Goal: Task Accomplishment & Management: Use online tool/utility

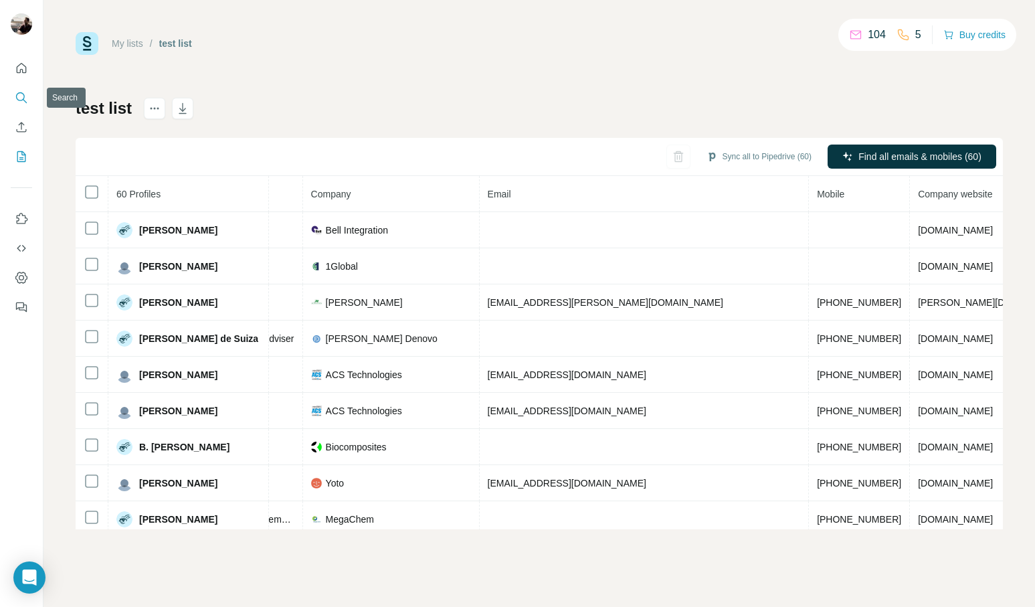
scroll to position [0, 300]
click at [19, 100] on icon "Search" at bounding box center [20, 96] width 9 height 9
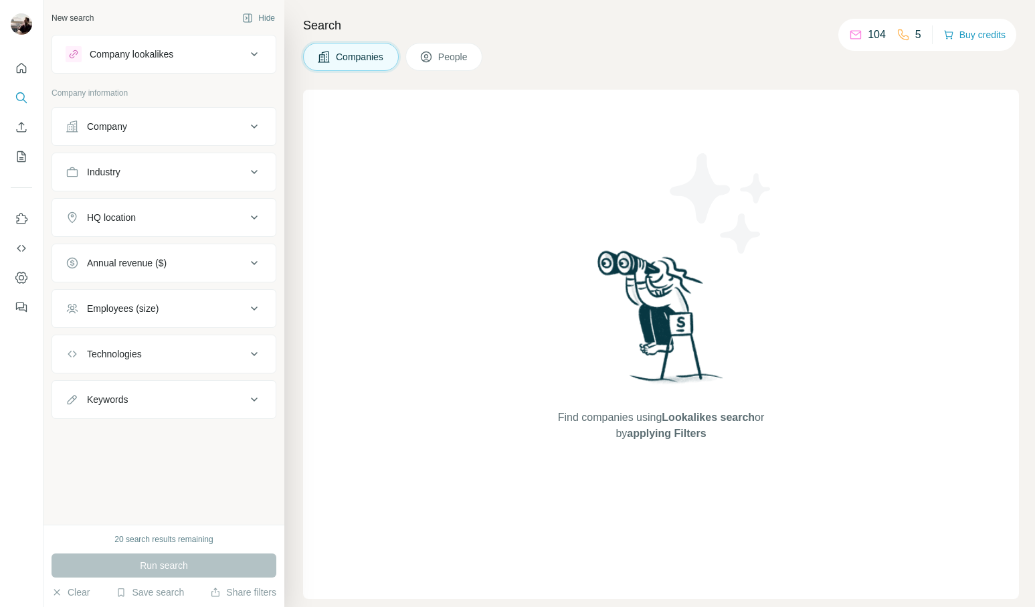
click at [185, 54] on div "Company lookalikes" at bounding box center [156, 54] width 181 height 16
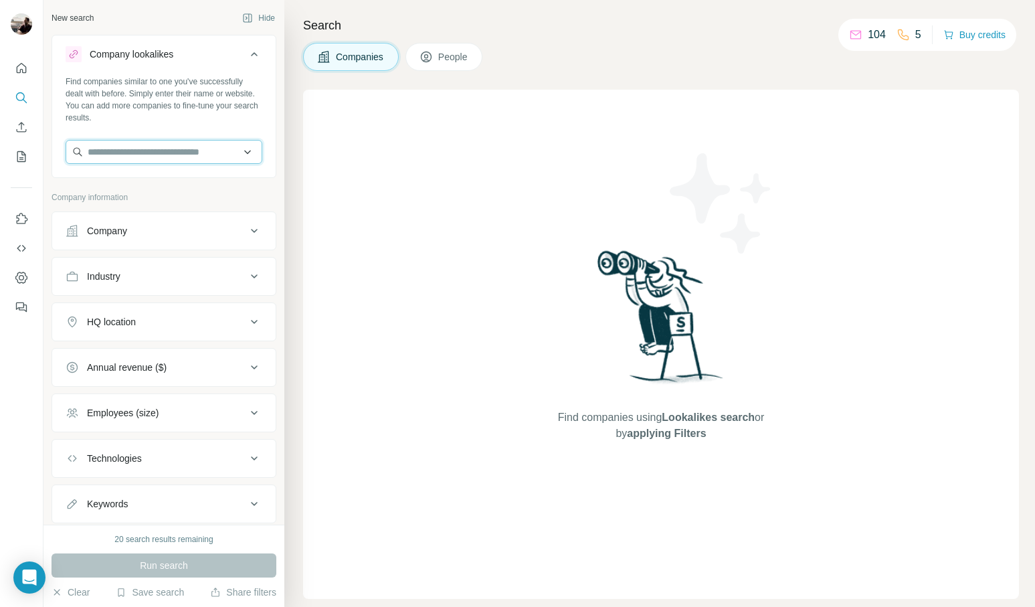
click at [179, 143] on input "text" at bounding box center [164, 152] width 197 height 24
paste input "**********"
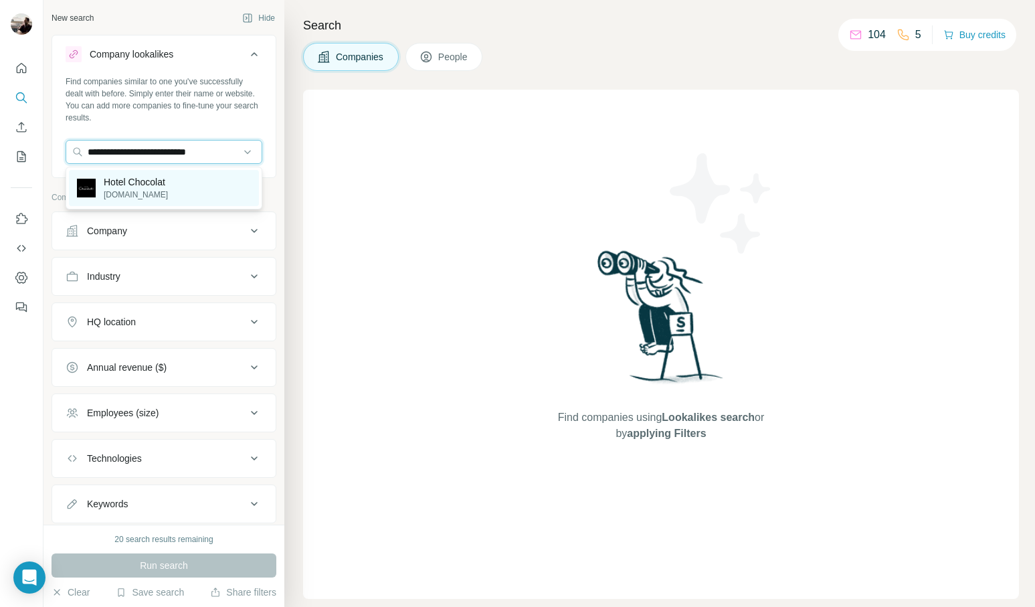
type input "**********"
click at [175, 182] on div "Hotel Chocolat hotelchocolat.com" at bounding box center [164, 188] width 190 height 36
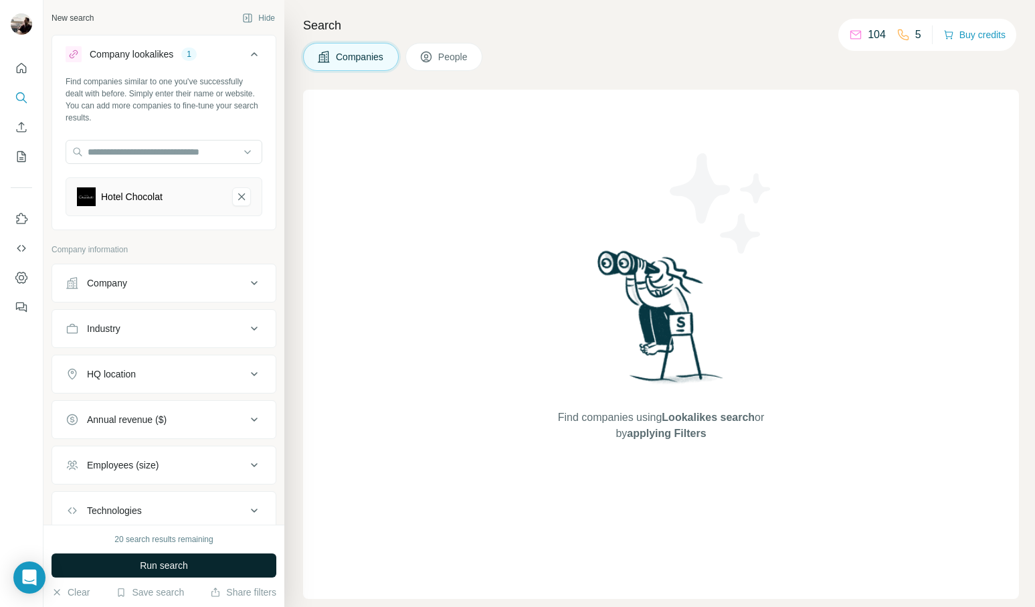
click at [166, 563] on span "Run search" at bounding box center [164, 565] width 48 height 13
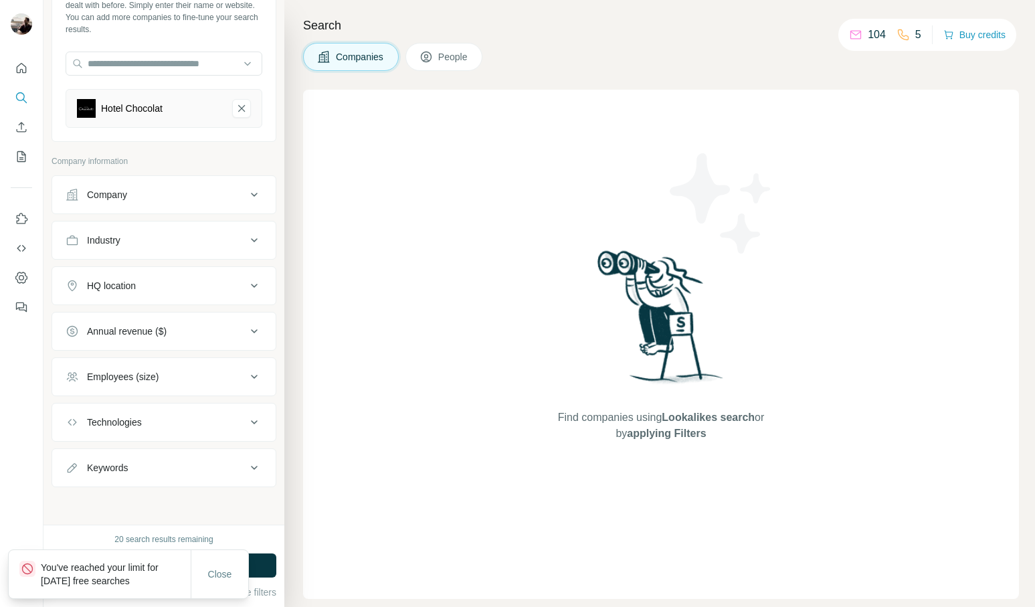
scroll to position [88, 0]
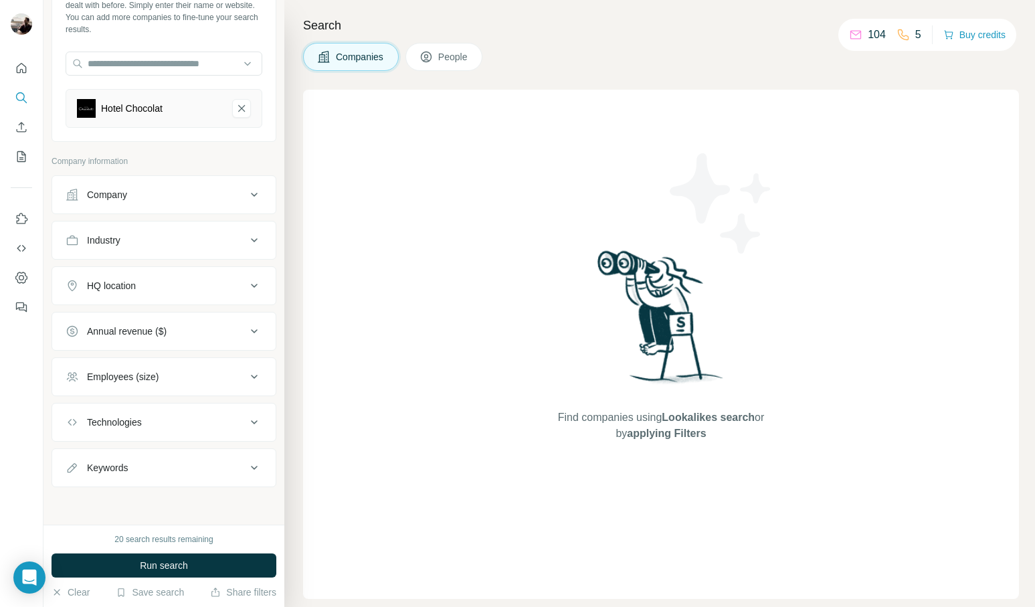
click at [262, 195] on icon at bounding box center [254, 195] width 16 height 16
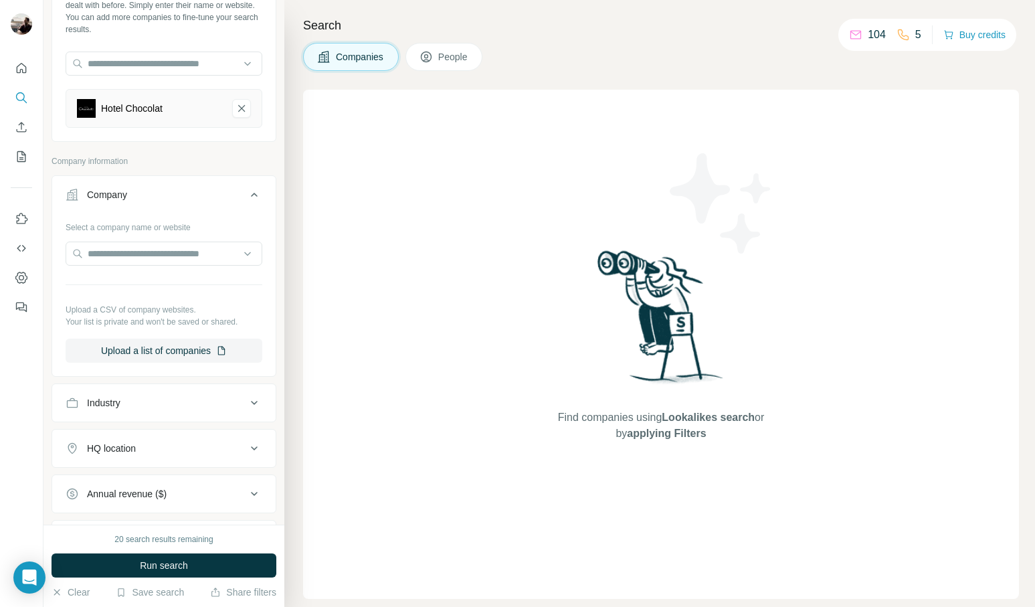
click at [262, 195] on icon at bounding box center [254, 195] width 16 height 16
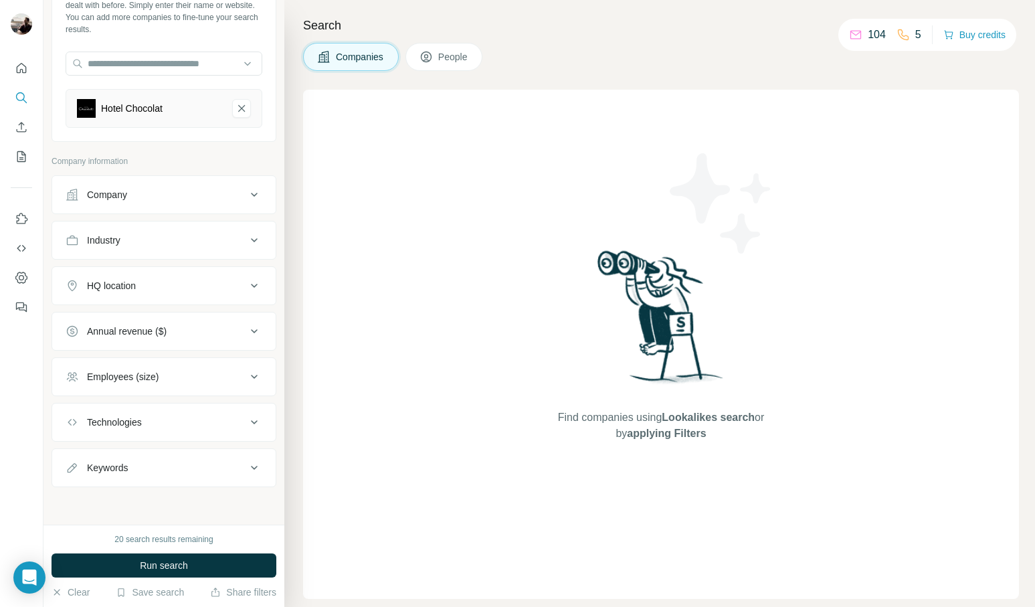
click at [255, 249] on button "Industry" at bounding box center [164, 240] width 224 height 32
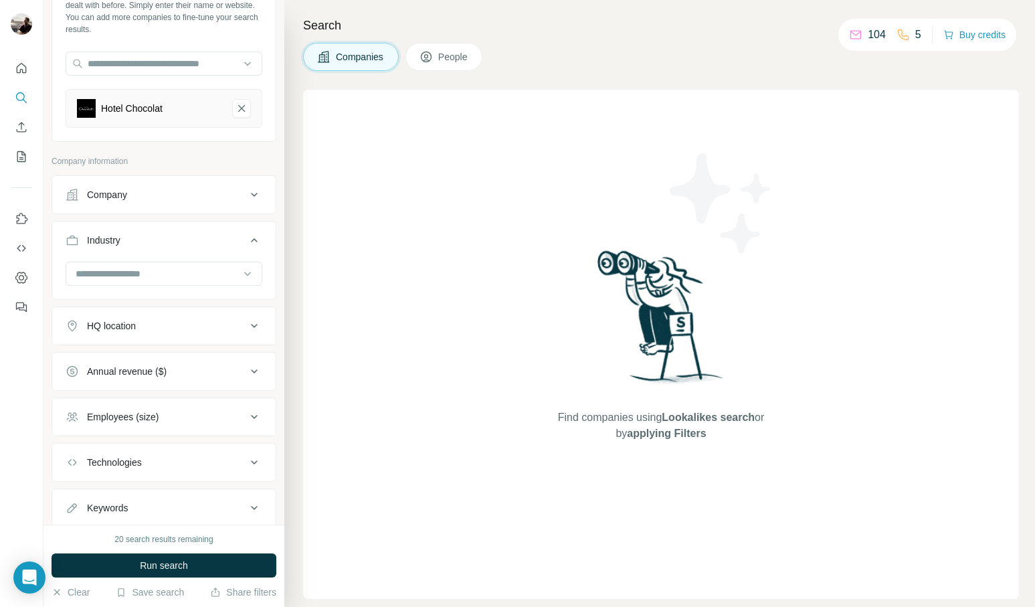
click at [255, 249] on button "Industry" at bounding box center [164, 242] width 224 height 37
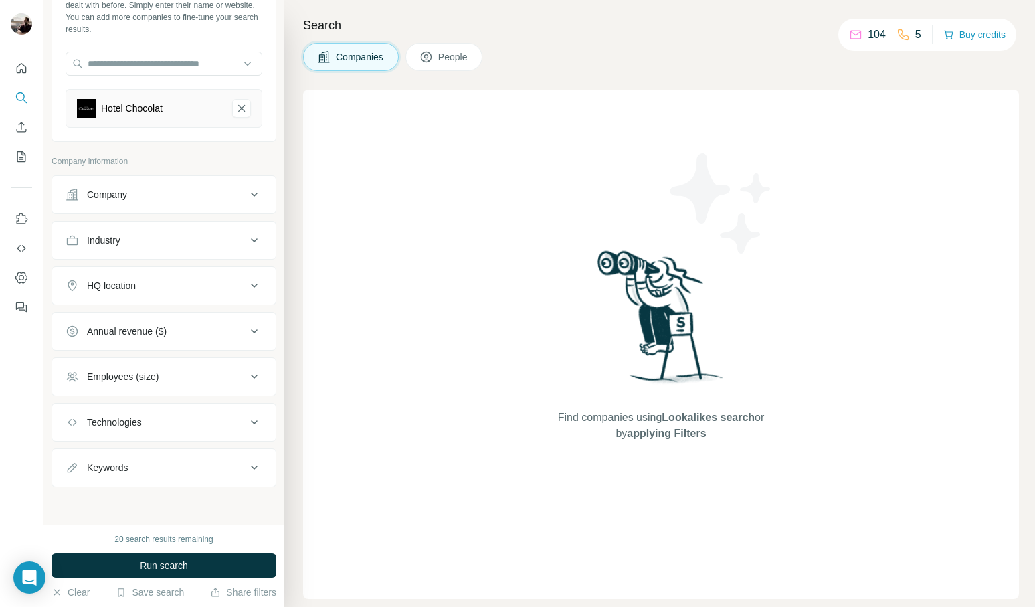
click at [252, 284] on icon at bounding box center [254, 286] width 16 height 16
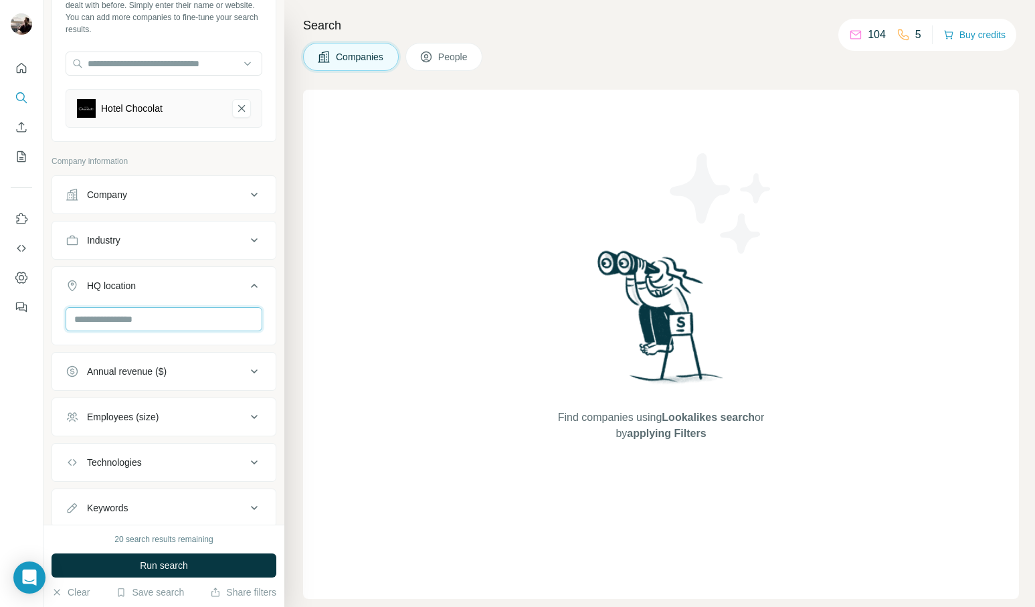
click at [192, 323] on input "text" at bounding box center [164, 319] width 197 height 24
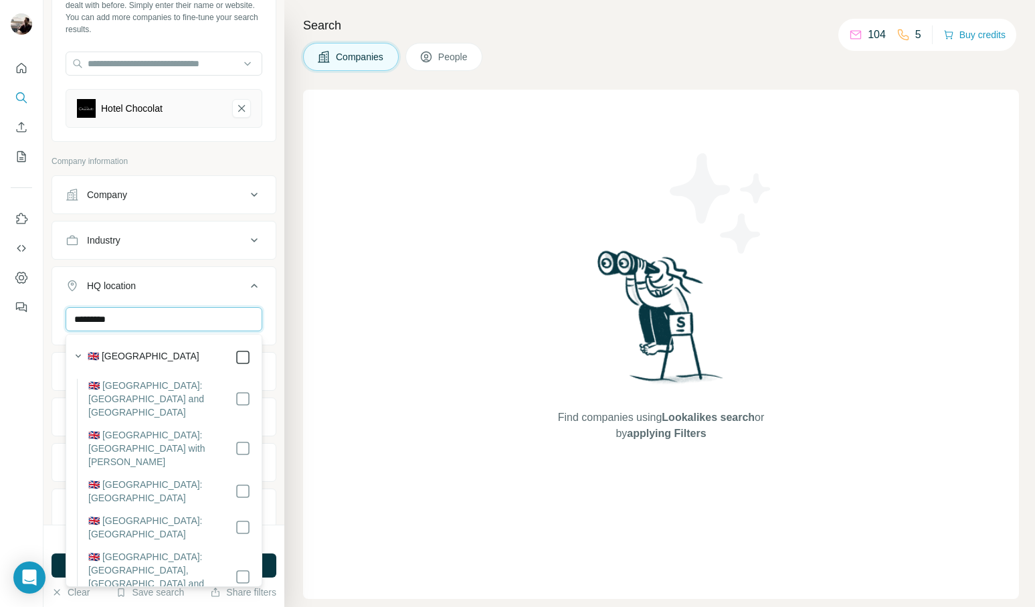
type input "*********"
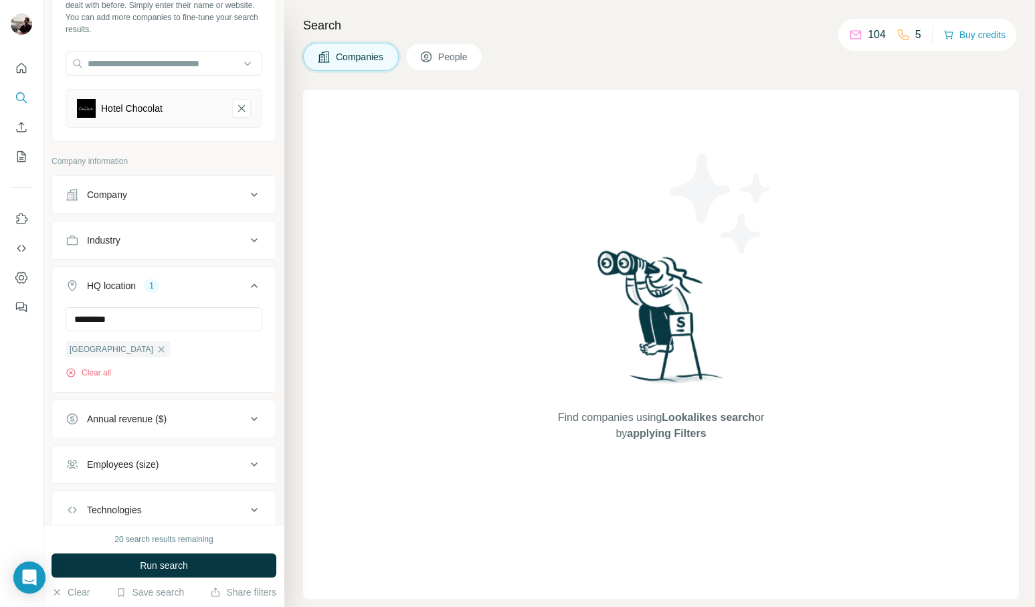
click at [279, 281] on div "New search Hide Company lookalikes 1 Find companies similar to one you've succe…" at bounding box center [163, 262] width 241 height 525
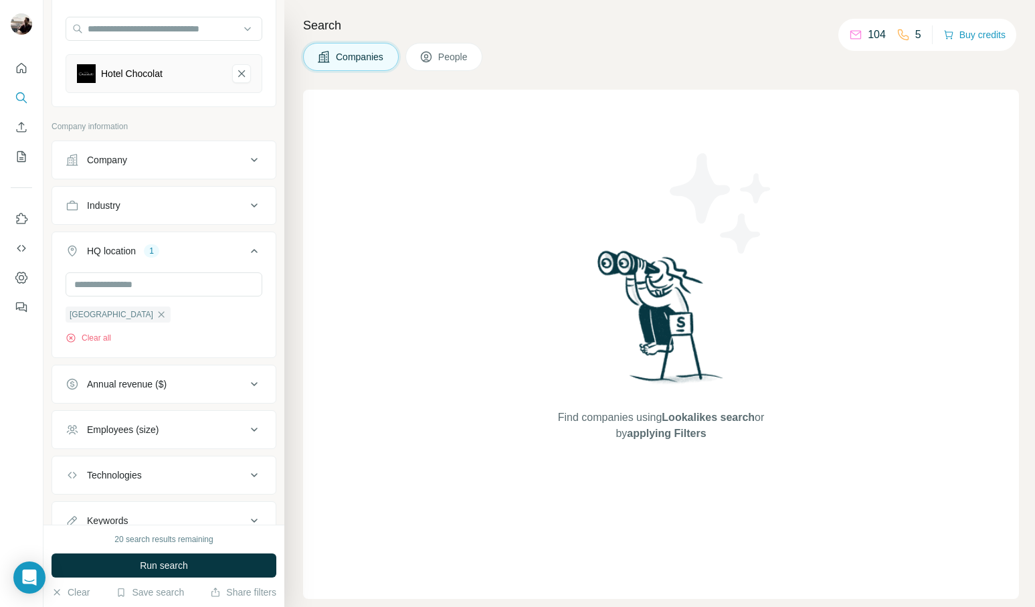
scroll to position [143, 0]
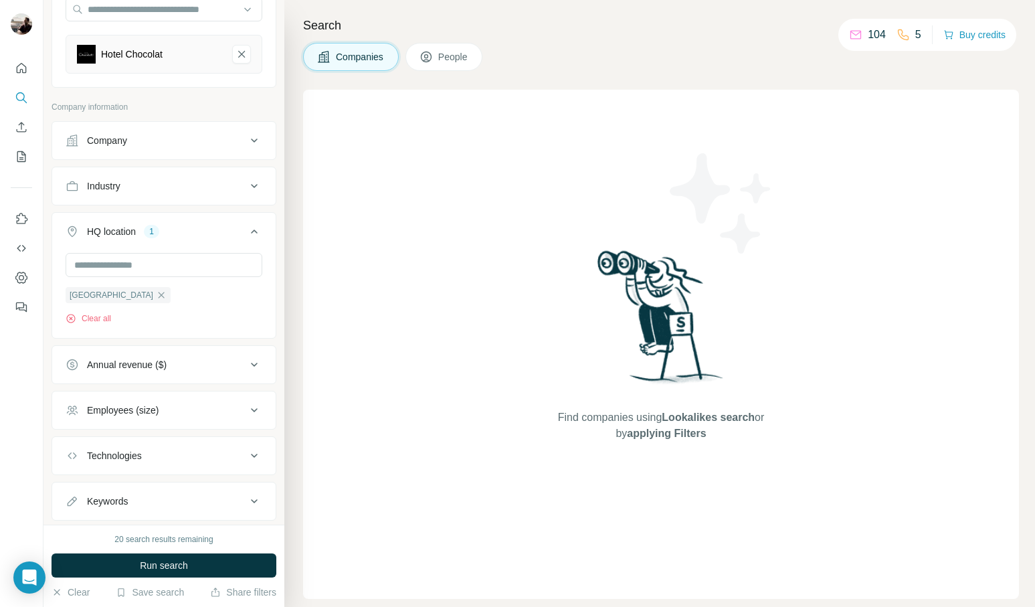
click at [253, 364] on icon at bounding box center [254, 365] width 16 height 16
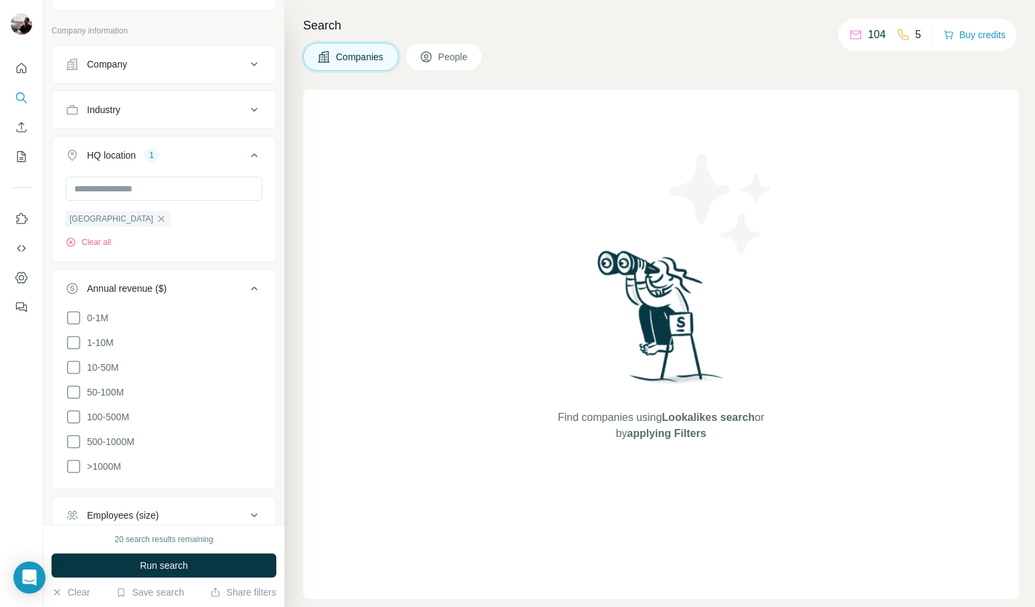
scroll to position [233, 0]
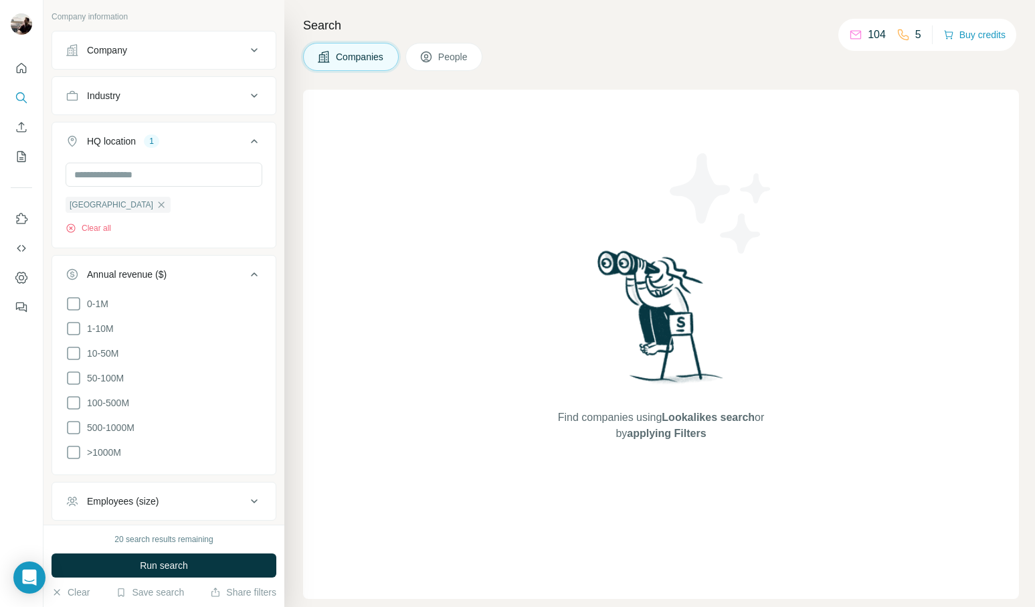
click at [250, 269] on icon at bounding box center [254, 274] width 16 height 16
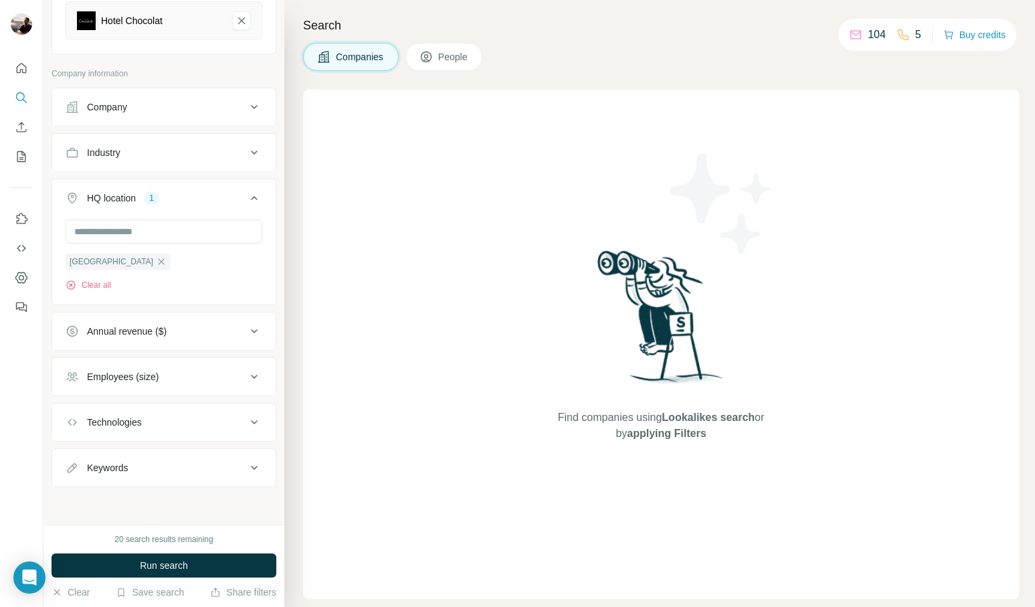
scroll to position [177, 0]
click at [186, 375] on div "Employees (size)" at bounding box center [156, 376] width 181 height 13
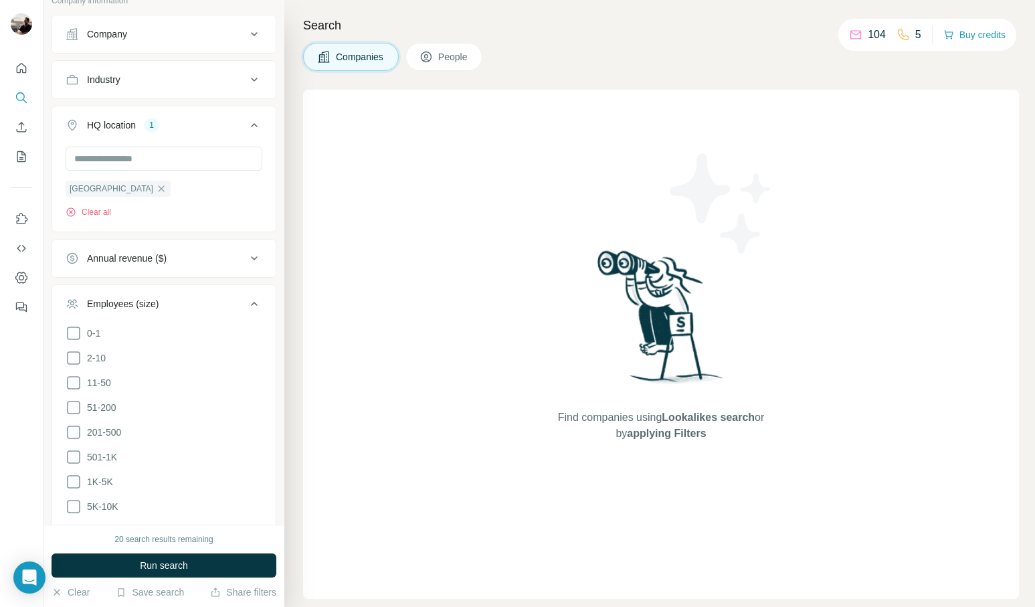
scroll to position [262, 0]
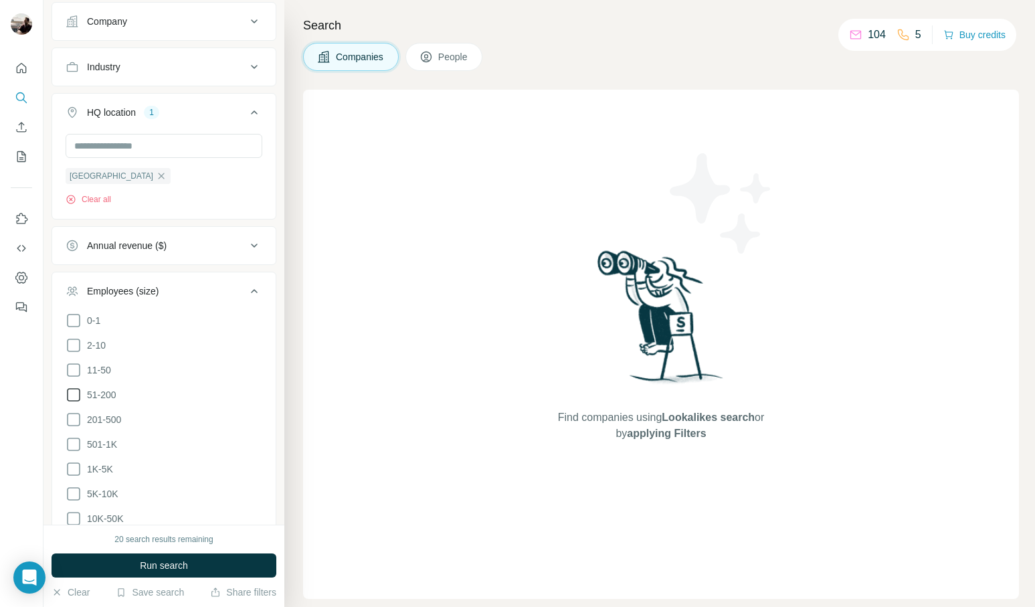
click at [76, 397] on icon at bounding box center [74, 395] width 16 height 16
click at [76, 412] on icon at bounding box center [74, 420] width 16 height 16
click at [74, 445] on icon at bounding box center [74, 444] width 16 height 16
click at [74, 465] on icon at bounding box center [74, 469] width 16 height 16
click at [158, 561] on span "Run search" at bounding box center [164, 565] width 48 height 13
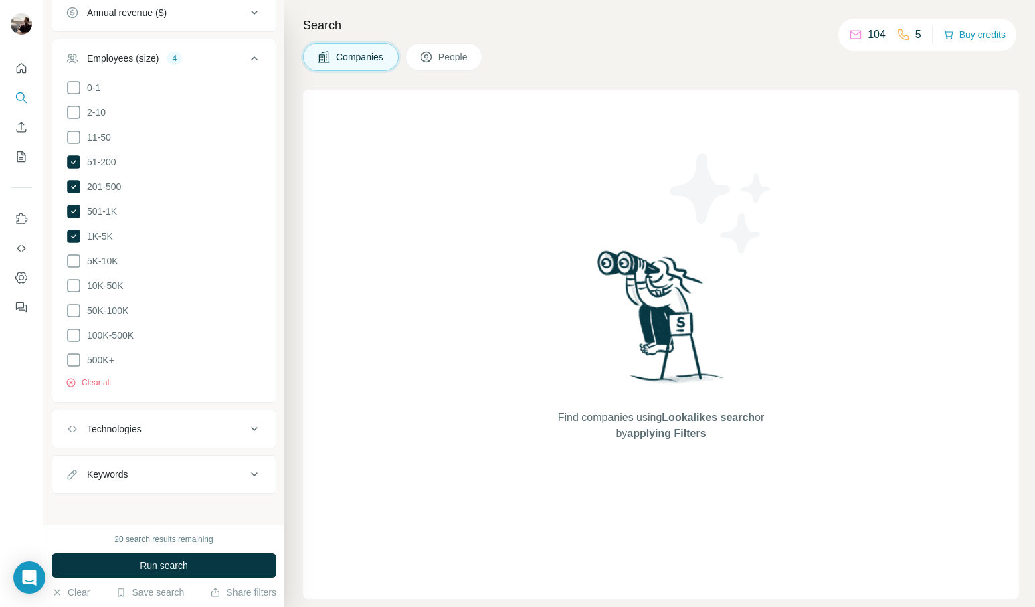
scroll to position [494, 0]
click at [181, 574] on button "Run search" at bounding box center [164, 565] width 225 height 24
click at [170, 561] on span "Run search" at bounding box center [164, 565] width 48 height 13
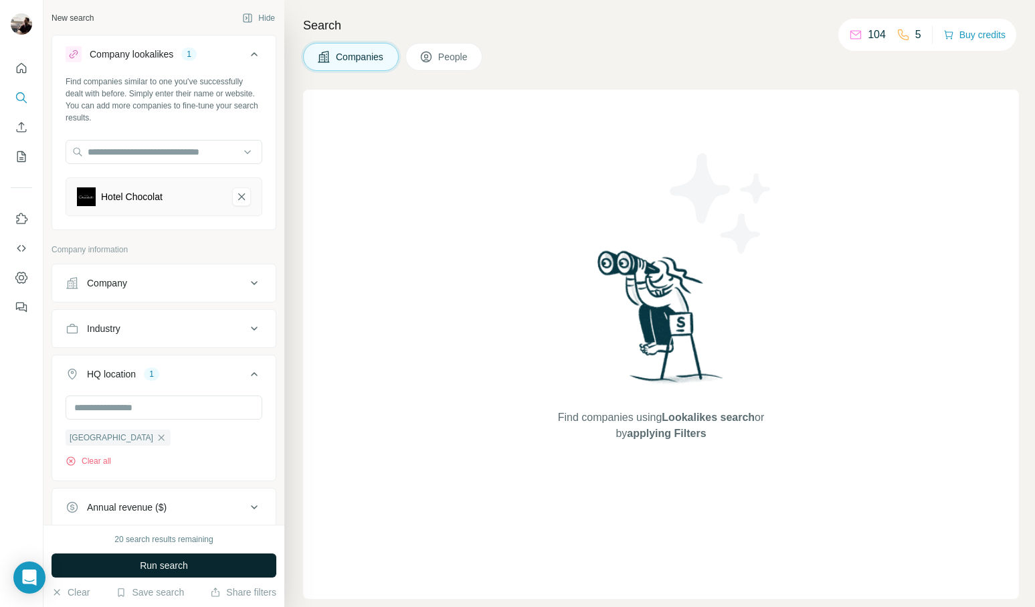
scroll to position [0, 0]
click at [235, 199] on button "Hotel Chocolat-remove-button" at bounding box center [241, 196] width 19 height 19
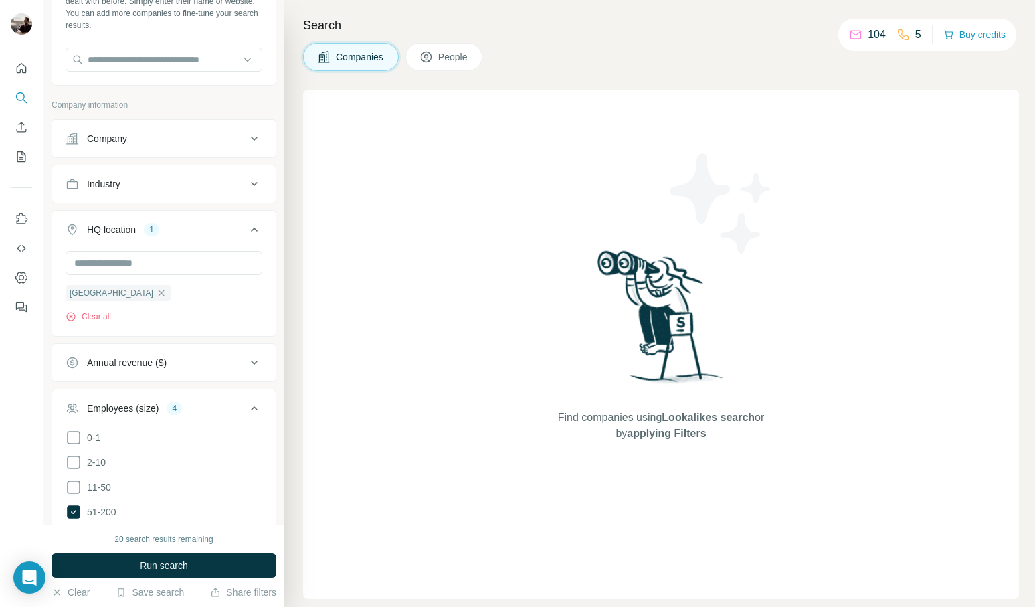
scroll to position [183, 0]
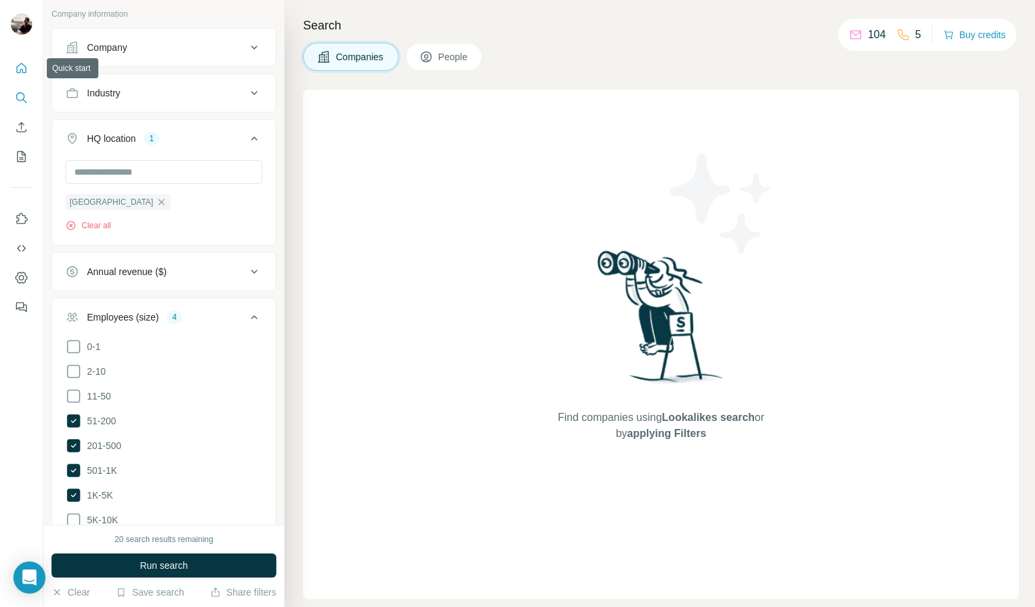
click at [24, 66] on icon "Quick start" at bounding box center [22, 68] width 10 height 10
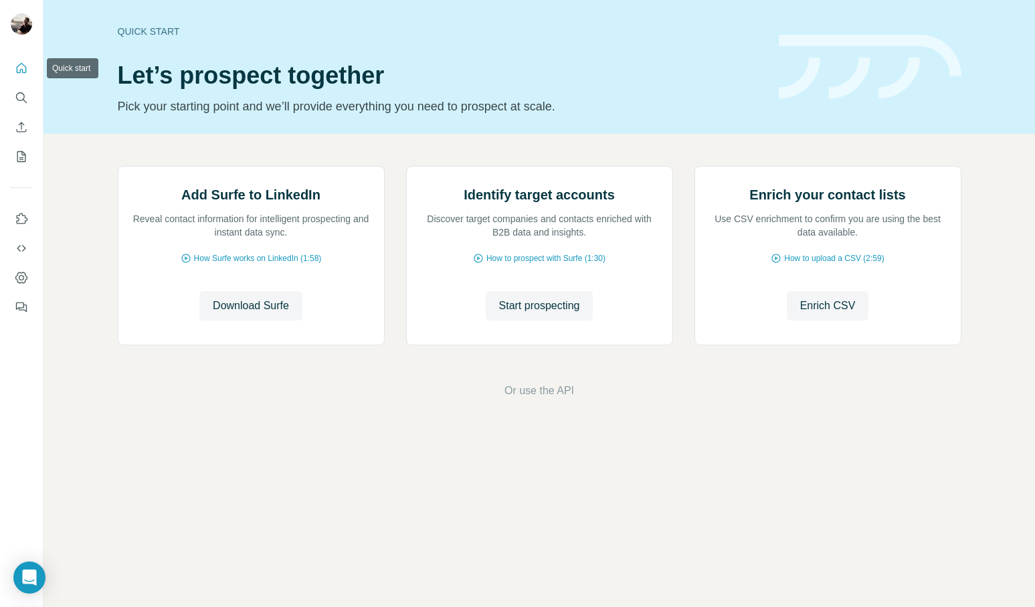
click at [24, 66] on icon "Quick start" at bounding box center [22, 68] width 10 height 10
click at [19, 101] on icon "Search" at bounding box center [21, 97] width 13 height 13
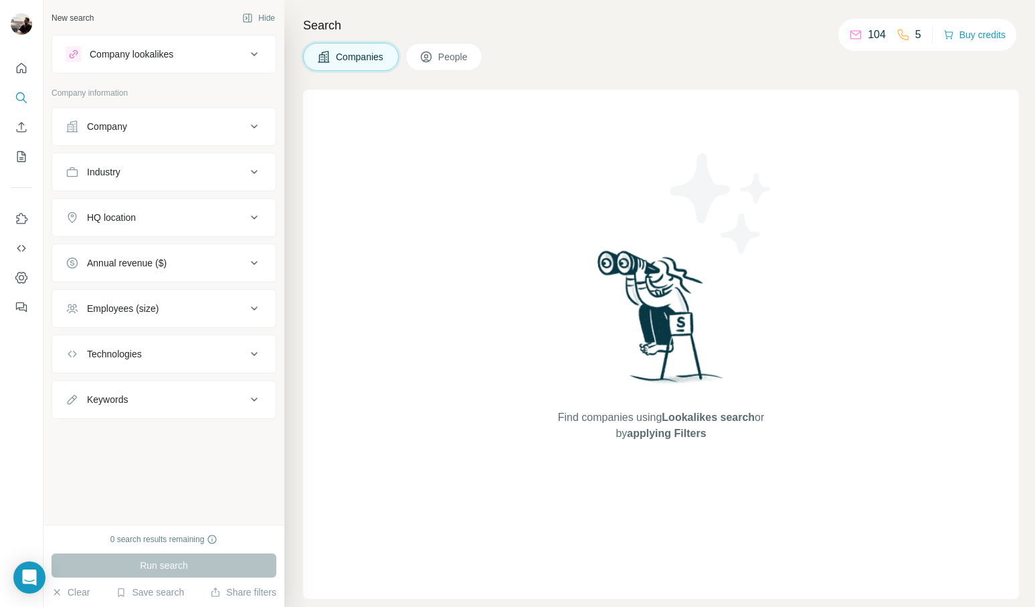
click at [459, 57] on span "People" at bounding box center [453, 56] width 31 height 13
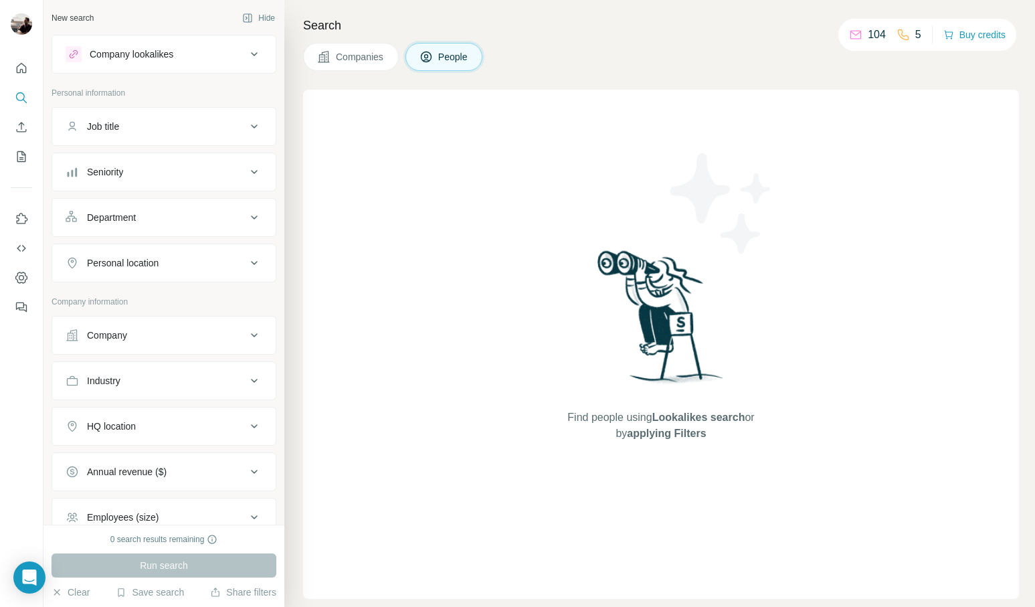
click at [359, 64] on button "Companies" at bounding box center [351, 57] width 96 height 28
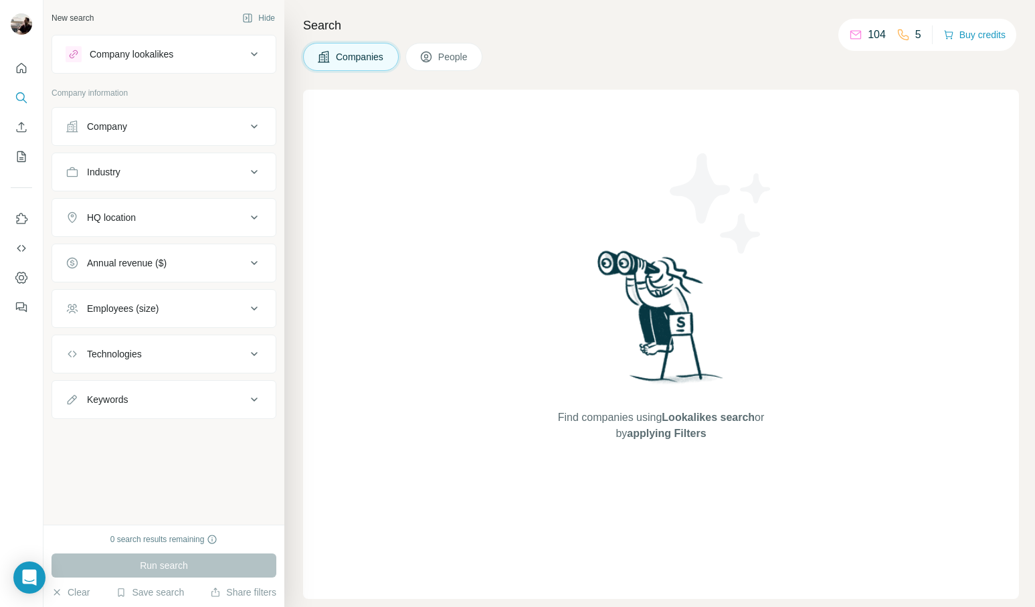
click at [882, 30] on p "104" at bounding box center [877, 35] width 18 height 16
click at [868, 37] on p "104" at bounding box center [877, 35] width 18 height 16
click at [901, 33] on icon at bounding box center [903, 34] width 13 height 13
click at [19, 119] on button "Enrich CSV" at bounding box center [21, 127] width 21 height 24
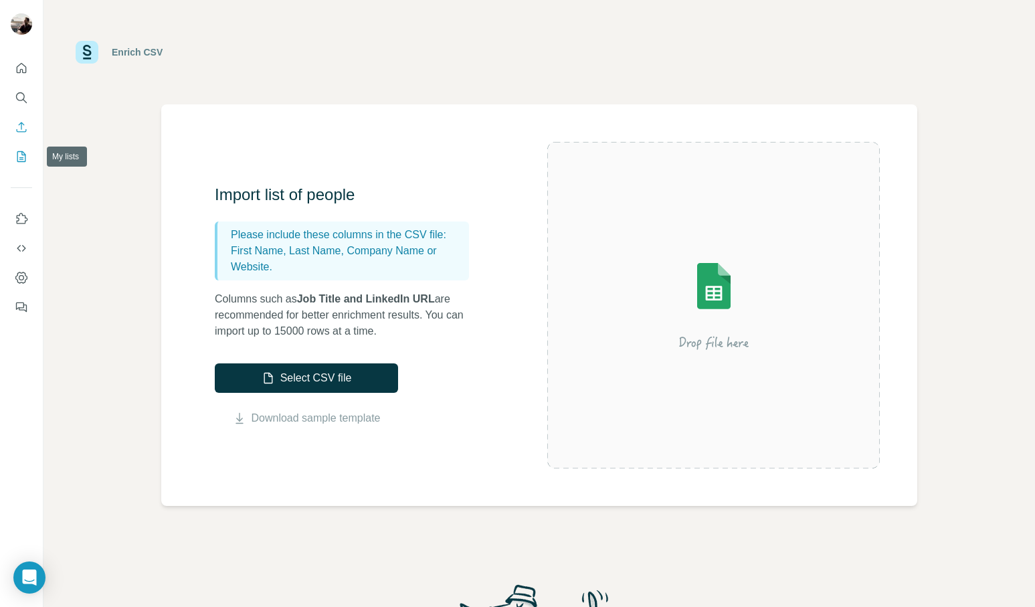
click at [17, 152] on icon "My lists" at bounding box center [21, 156] width 9 height 11
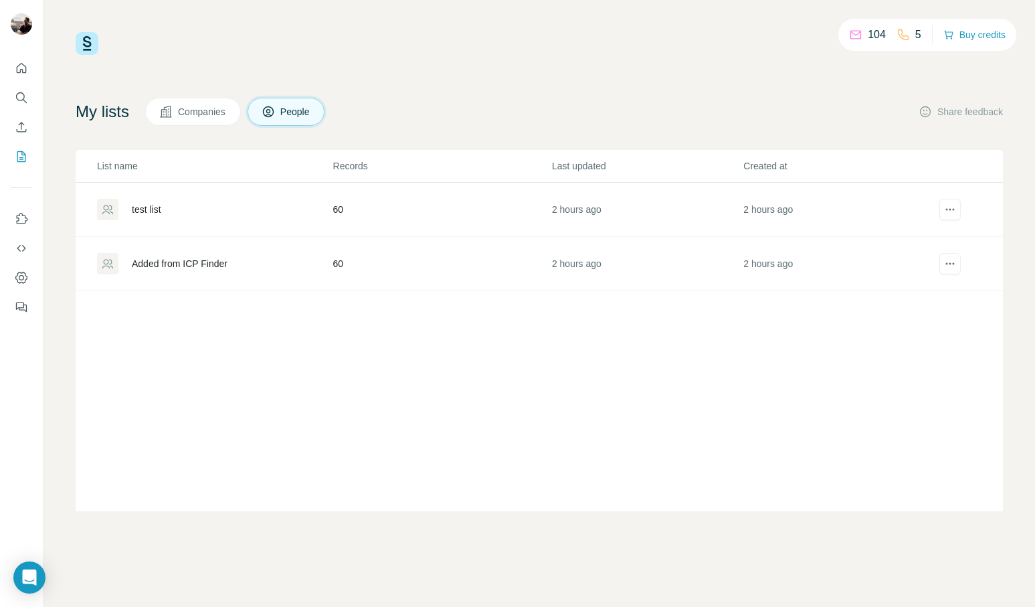
click at [235, 258] on div "Added from ICP Finder" at bounding box center [214, 263] width 235 height 21
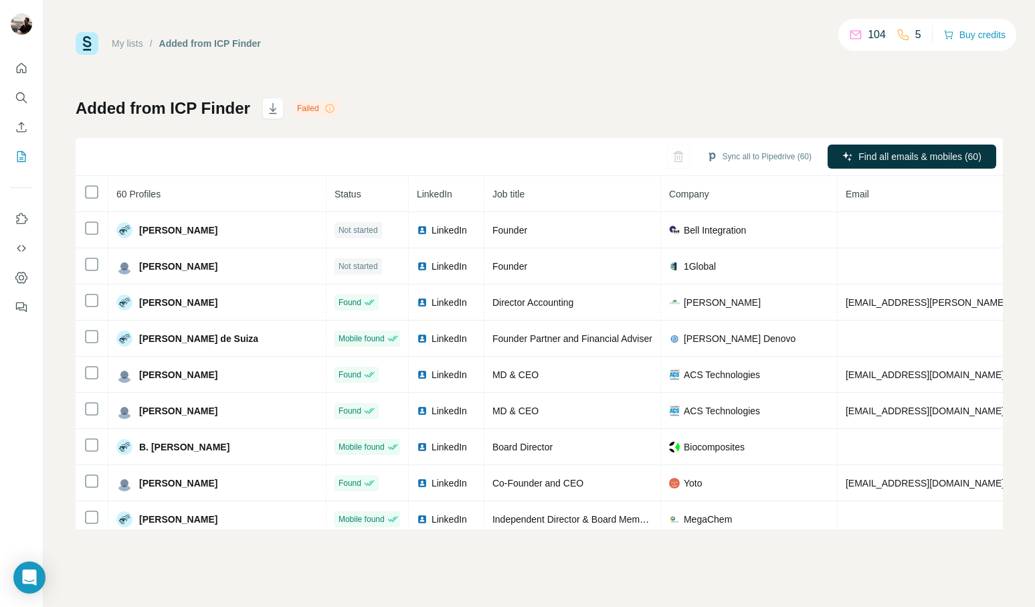
click at [127, 43] on link "My lists" at bounding box center [127, 43] width 31 height 11
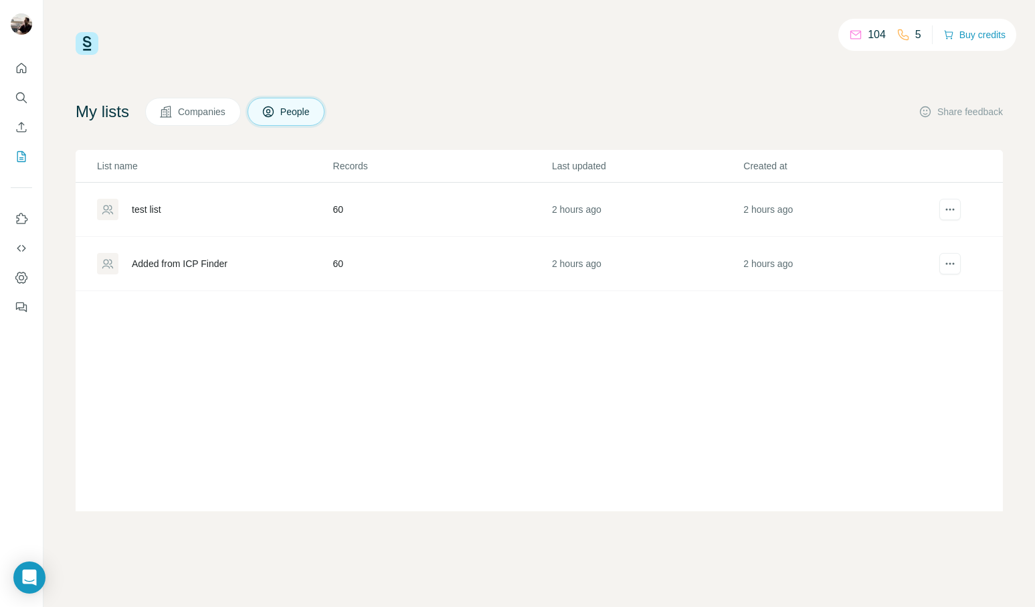
click at [139, 213] on div "test list" at bounding box center [146, 209] width 29 height 13
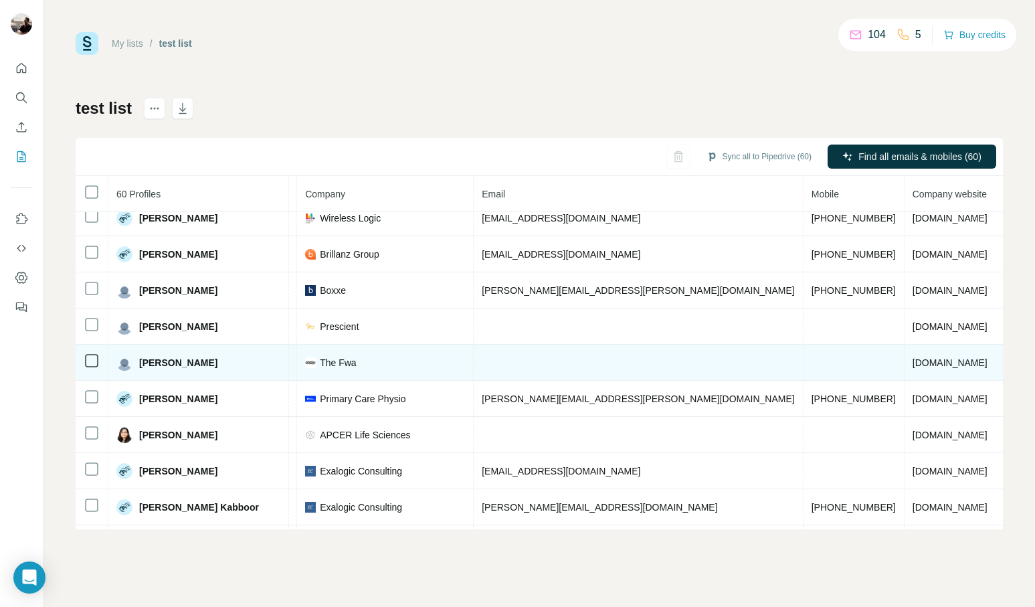
click at [913, 363] on span "thefwa.com" at bounding box center [950, 362] width 75 height 11
copy span "thefwa.com"
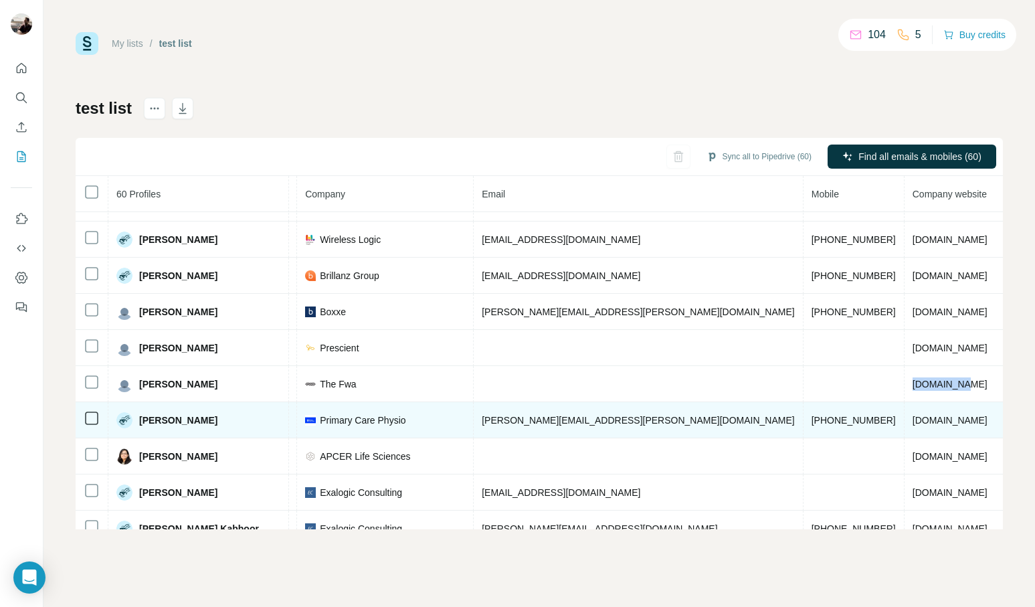
scroll to position [1640, 327]
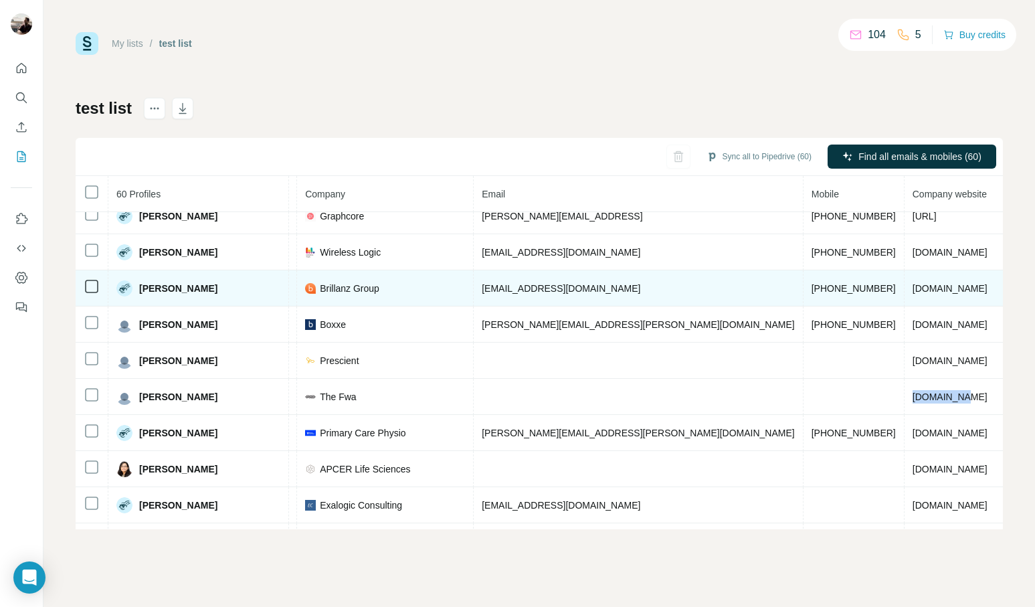
drag, startPoint x: 722, startPoint y: 288, endPoint x: 835, endPoint y: 286, distance: 112.4
click at [905, 286] on td "brillanzgroup.com" at bounding box center [989, 288] width 169 height 36
copy span "brillanzgroup.com"
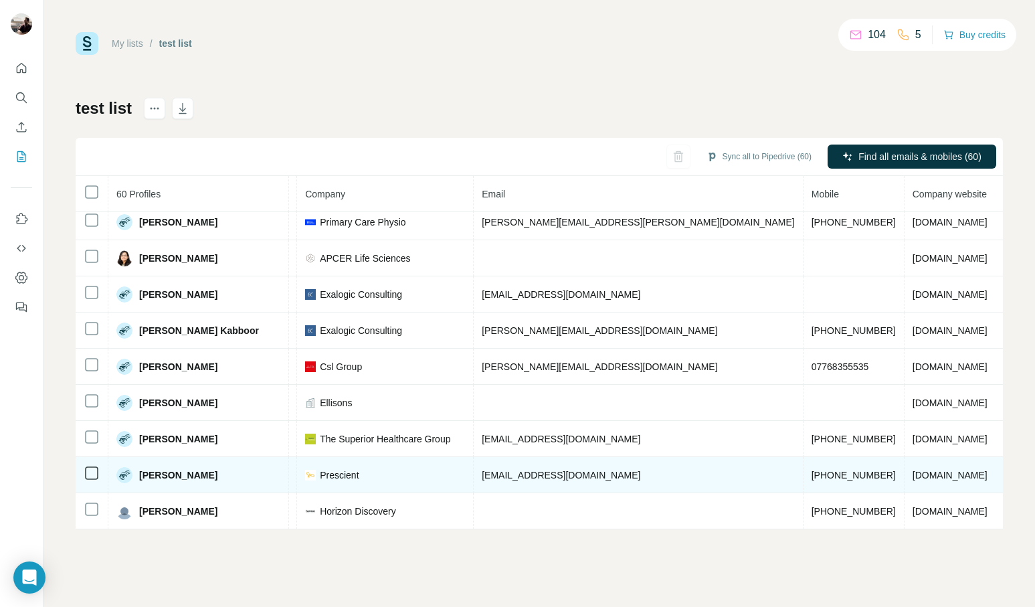
scroll to position [1851, 327]
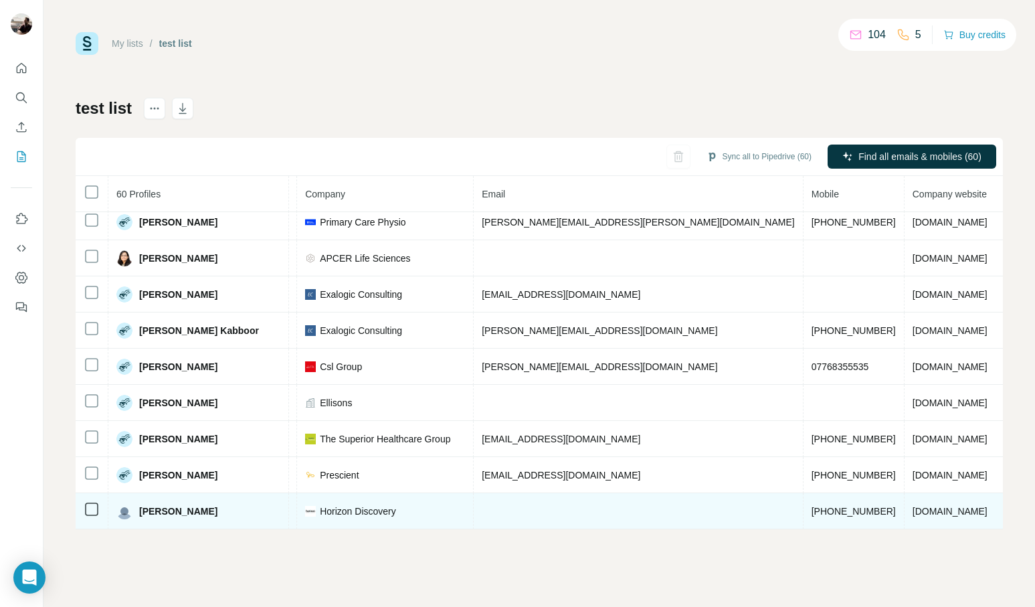
click at [913, 512] on span "horizondiscovery.com" at bounding box center [950, 511] width 75 height 11
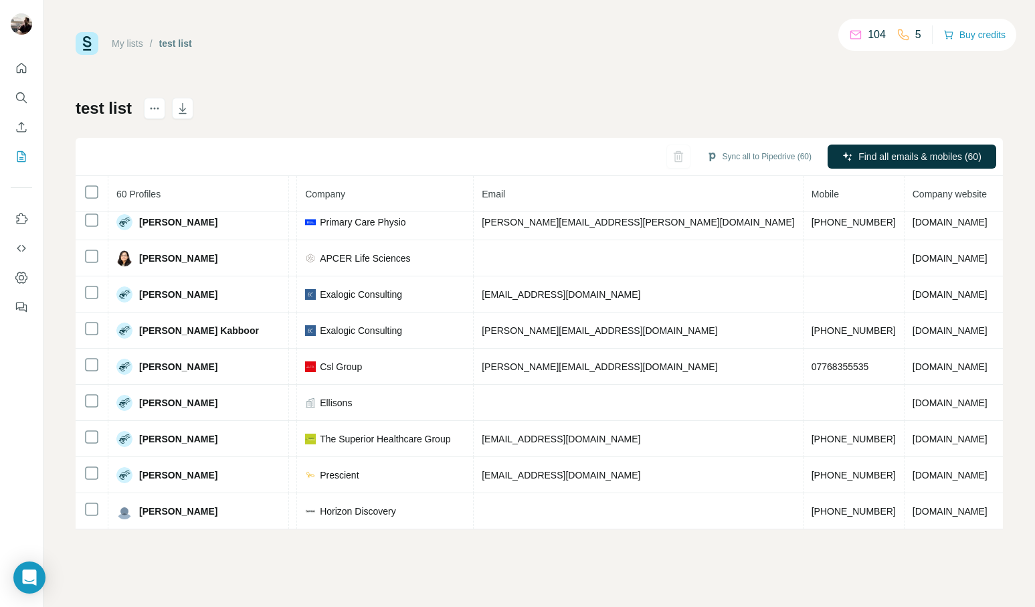
copy span "horizondiscovery.com"
